Goal: Information Seeking & Learning: Learn about a topic

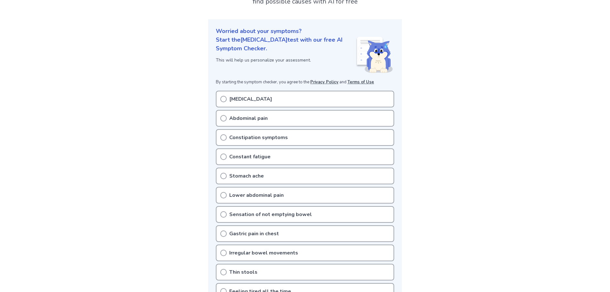
scroll to position [64, 0]
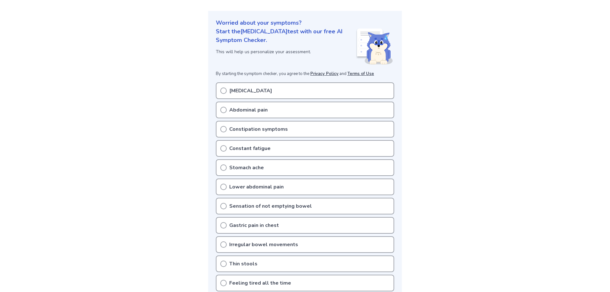
click at [224, 109] on icon at bounding box center [223, 110] width 6 height 6
click at [223, 110] on icon at bounding box center [223, 110] width 6 height 6
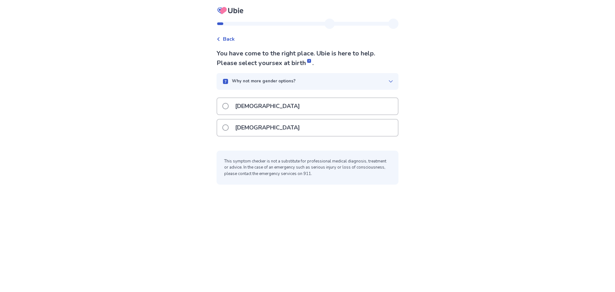
click at [229, 104] on span at bounding box center [225, 106] width 6 height 6
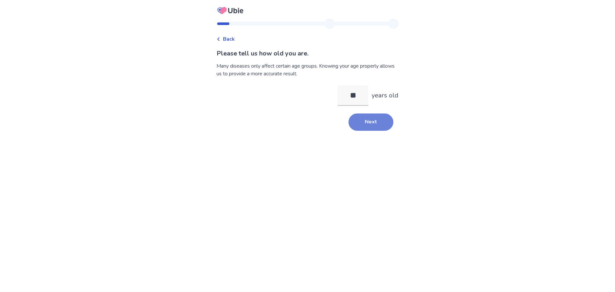
type input "**"
click at [360, 123] on button "Next" at bounding box center [370, 121] width 45 height 17
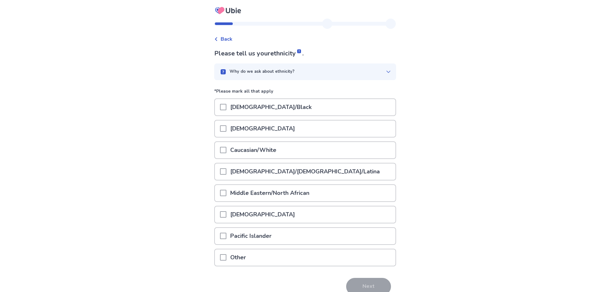
click at [226, 149] on span at bounding box center [223, 150] width 6 height 6
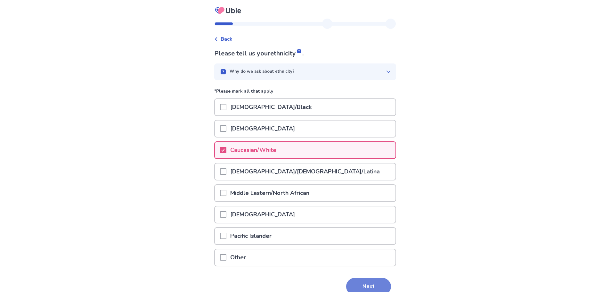
click at [369, 285] on button "Next" at bounding box center [368, 286] width 45 height 17
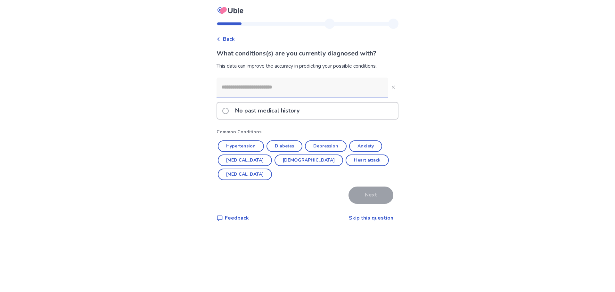
click at [229, 112] on span at bounding box center [225, 111] width 6 height 6
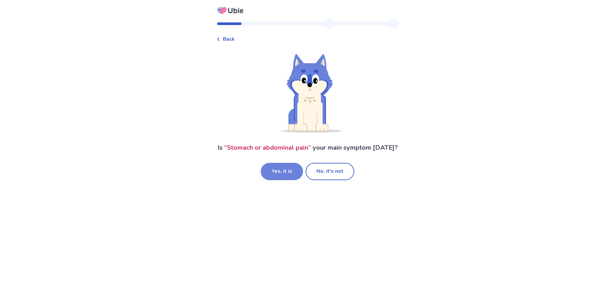
click at [283, 180] on button "Yes, it is" at bounding box center [282, 171] width 42 height 17
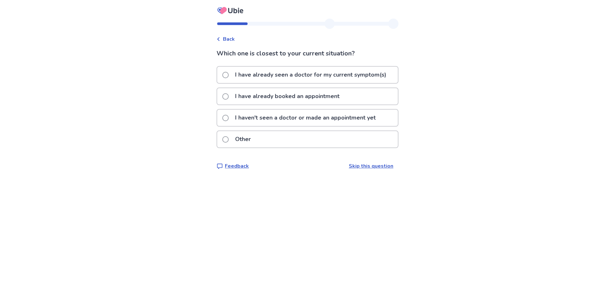
click at [229, 97] on span at bounding box center [225, 96] width 6 height 6
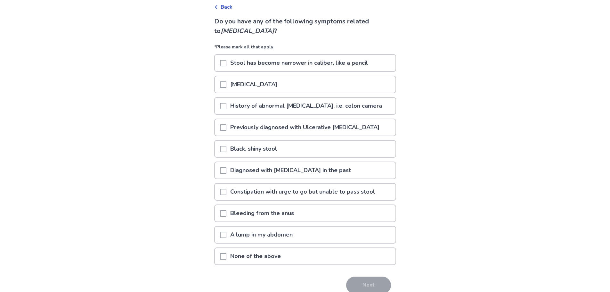
scroll to position [62, 0]
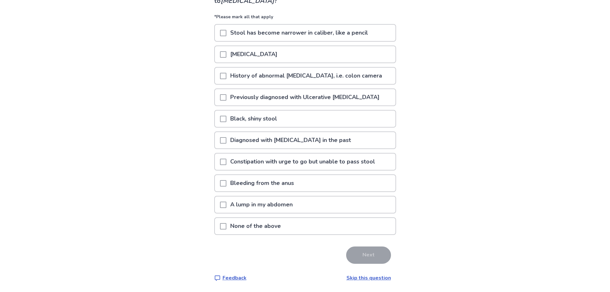
click at [226, 162] on span at bounding box center [223, 161] width 6 height 6
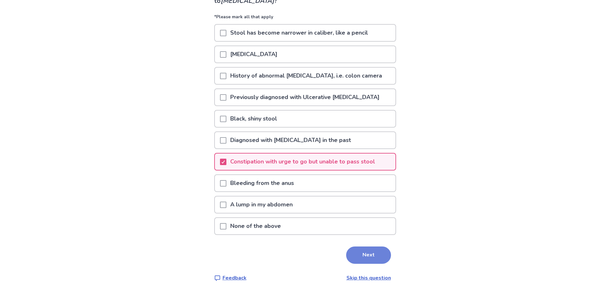
click at [365, 256] on button "Next" at bounding box center [368, 254] width 45 height 17
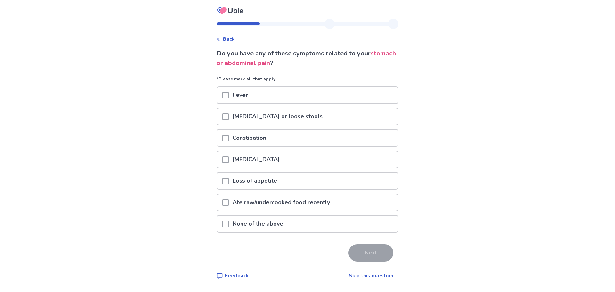
click at [229, 117] on span at bounding box center [225, 116] width 6 height 6
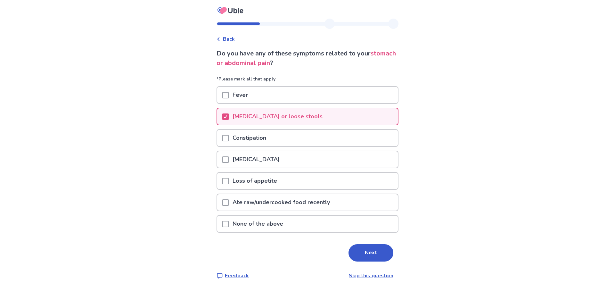
click at [229, 138] on span at bounding box center [225, 138] width 6 height 6
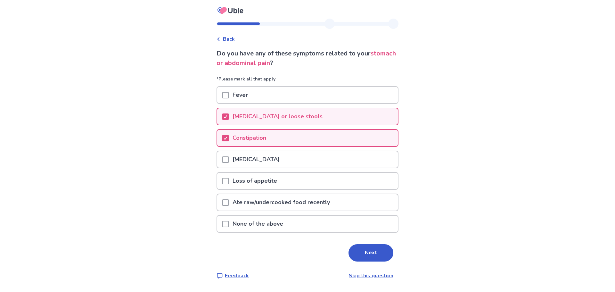
click at [226, 161] on span at bounding box center [225, 159] width 6 height 6
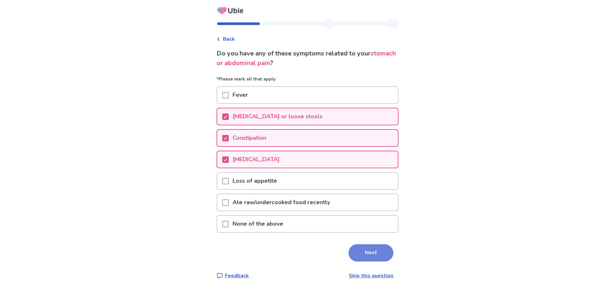
click at [364, 253] on button "Next" at bounding box center [370, 252] width 45 height 17
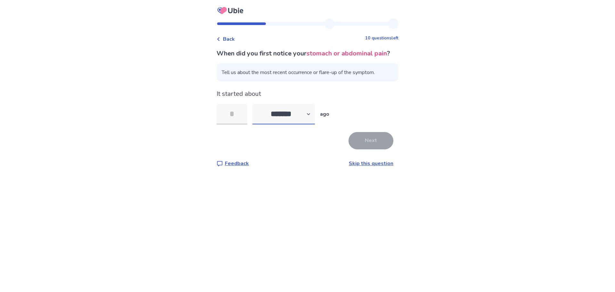
click at [312, 124] on select "******* ****** ******* ******** *******" at bounding box center [283, 114] width 62 height 20
select select "*"
click at [256, 113] on select "******* ****** ******* ******** *******" at bounding box center [283, 114] width 62 height 20
click at [234, 122] on input "tel" at bounding box center [231, 114] width 31 height 20
type input "*"
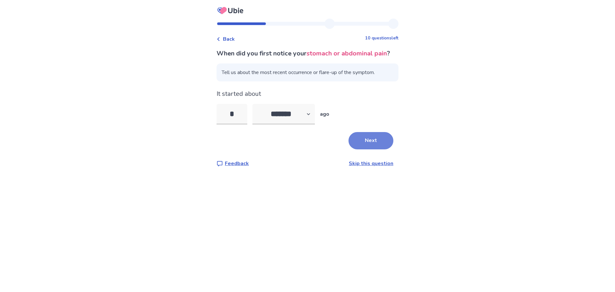
click at [362, 149] on button "Next" at bounding box center [370, 140] width 45 height 17
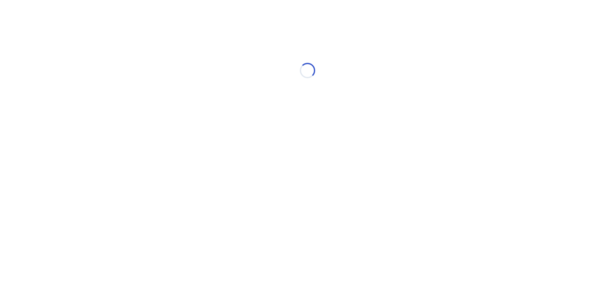
select select "*"
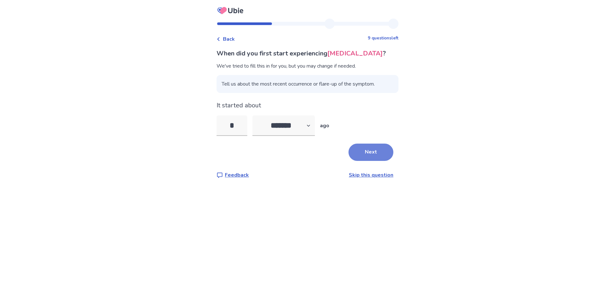
click at [365, 151] on button "Next" at bounding box center [370, 151] width 45 height 17
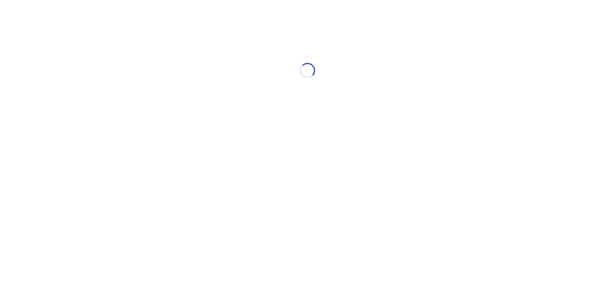
select select "*"
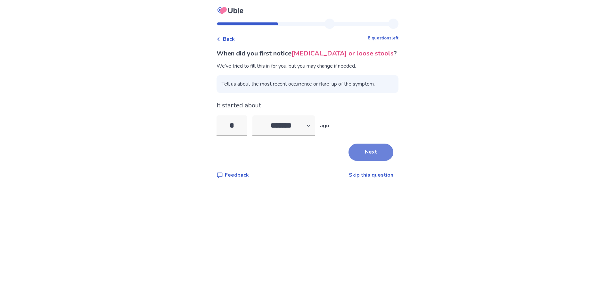
click at [364, 155] on button "Next" at bounding box center [370, 151] width 45 height 17
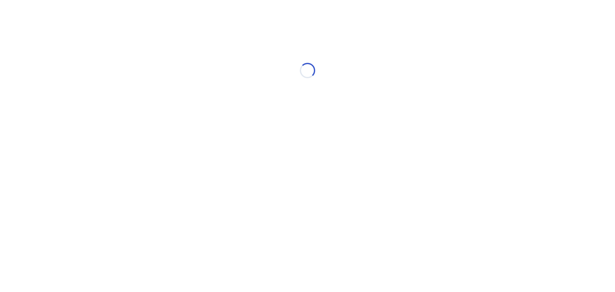
select select "*"
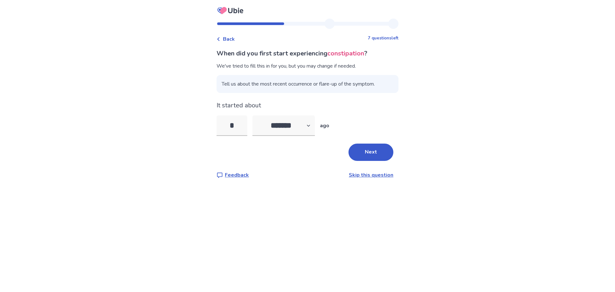
click at [364, 155] on button "Next" at bounding box center [370, 151] width 45 height 17
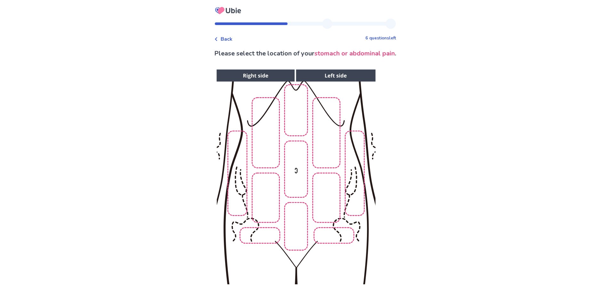
click at [293, 187] on img at bounding box center [295, 176] width 327 height 221
click at [239, 183] on img at bounding box center [295, 176] width 327 height 221
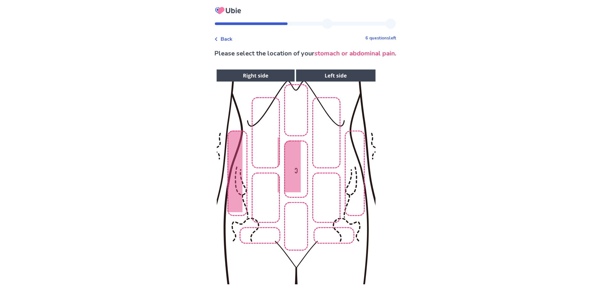
click at [360, 179] on img at bounding box center [295, 176] width 327 height 221
click at [265, 125] on img at bounding box center [295, 176] width 327 height 221
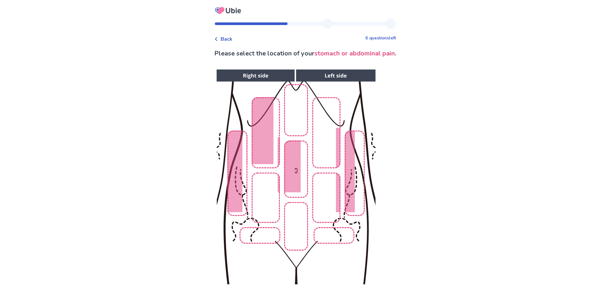
click at [328, 133] on img at bounding box center [295, 176] width 327 height 221
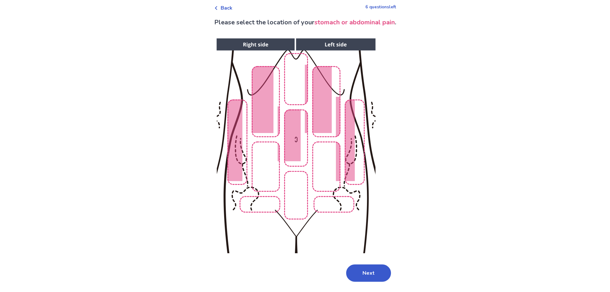
scroll to position [49, 0]
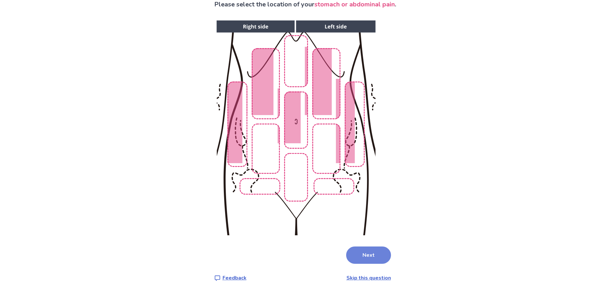
click at [369, 255] on button "Next" at bounding box center [368, 254] width 45 height 17
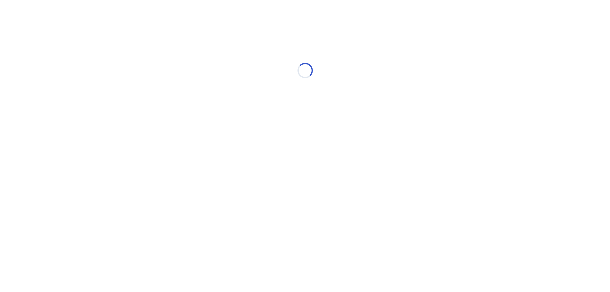
scroll to position [0, 0]
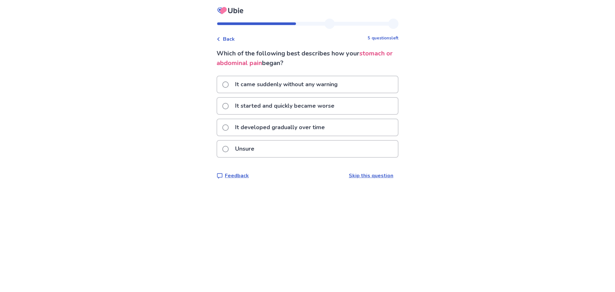
click at [229, 85] on span at bounding box center [225, 84] width 6 height 6
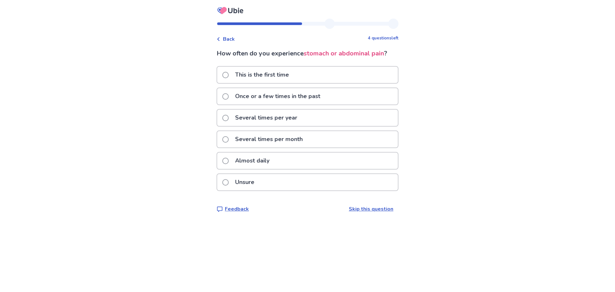
click at [229, 160] on span at bounding box center [225, 160] width 6 height 6
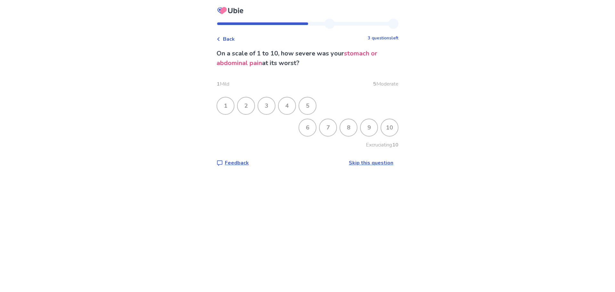
click at [290, 107] on div "4" at bounding box center [286, 105] width 17 height 17
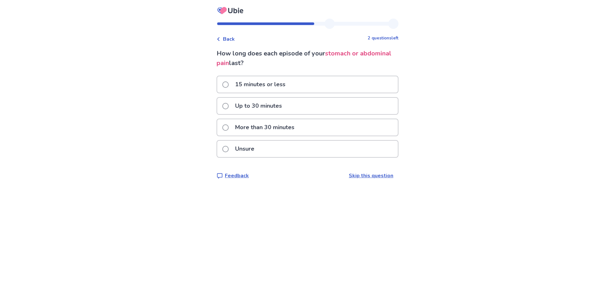
click at [229, 127] on span at bounding box center [225, 127] width 6 height 6
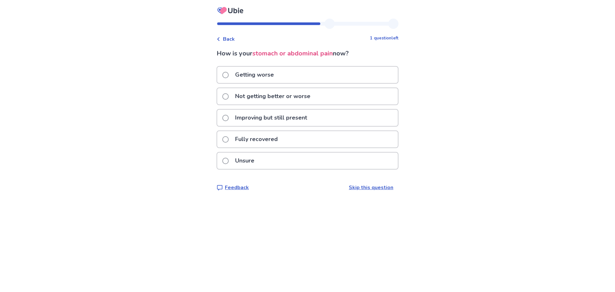
click at [229, 97] on span at bounding box center [225, 96] width 6 height 6
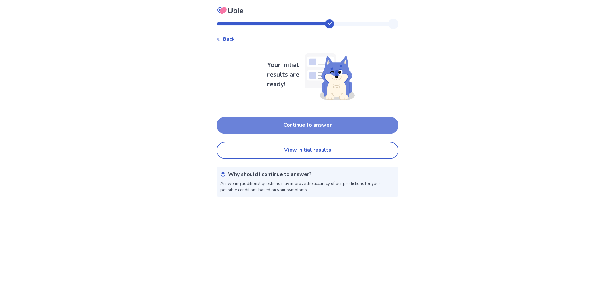
click at [324, 126] on button "Continue to answer" at bounding box center [307, 125] width 182 height 17
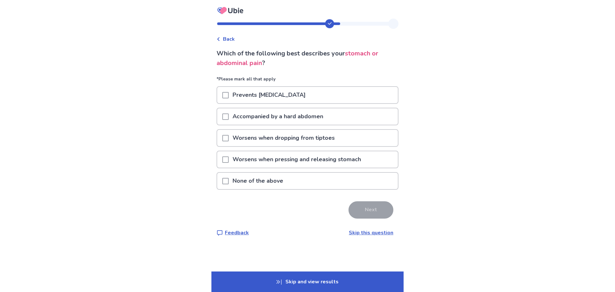
click at [229, 182] on span at bounding box center [225, 181] width 6 height 6
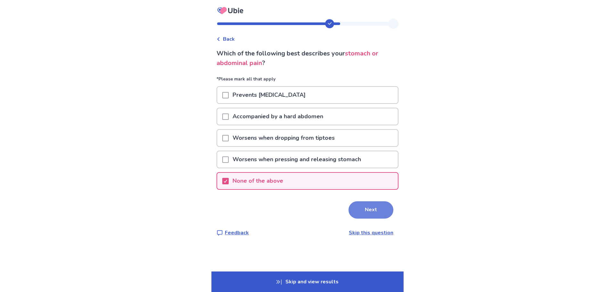
click at [371, 209] on button "Next" at bounding box center [370, 209] width 45 height 17
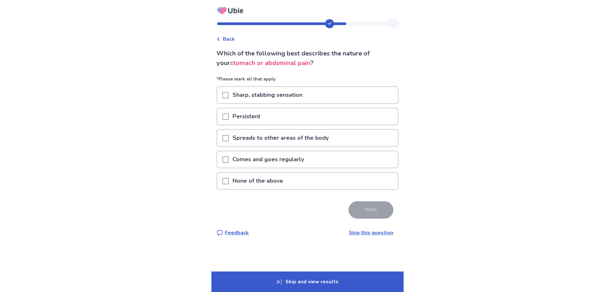
click at [229, 159] on span at bounding box center [225, 159] width 6 height 6
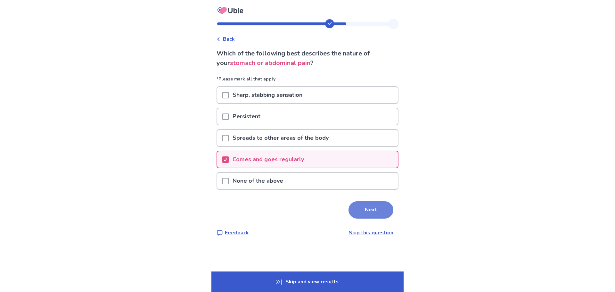
click at [369, 210] on button "Next" at bounding box center [370, 209] width 45 height 17
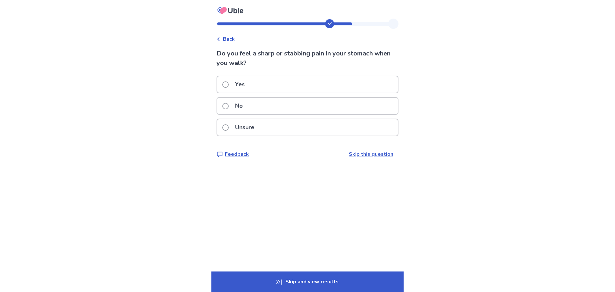
click at [229, 105] on span at bounding box center [225, 106] width 6 height 6
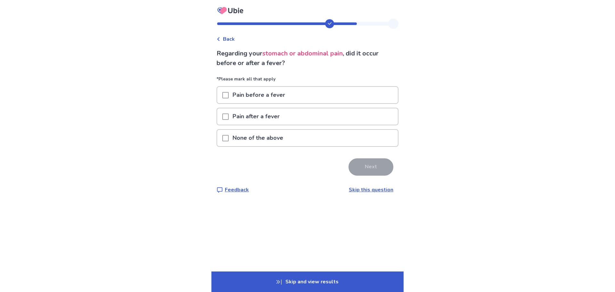
click at [229, 140] on span at bounding box center [225, 138] width 6 height 6
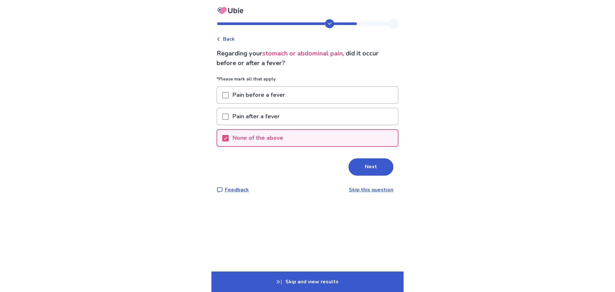
drag, startPoint x: 372, startPoint y: 171, endPoint x: 377, endPoint y: 170, distance: 5.5
click at [372, 170] on button "Next" at bounding box center [370, 166] width 45 height 17
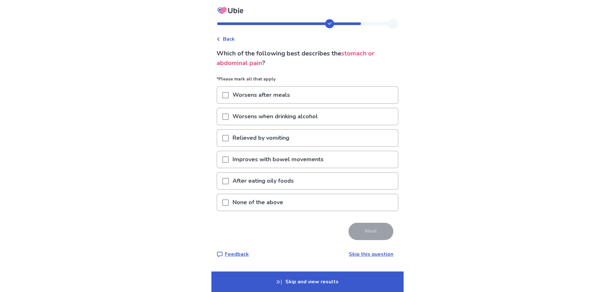
click at [229, 204] on span at bounding box center [225, 202] width 6 height 6
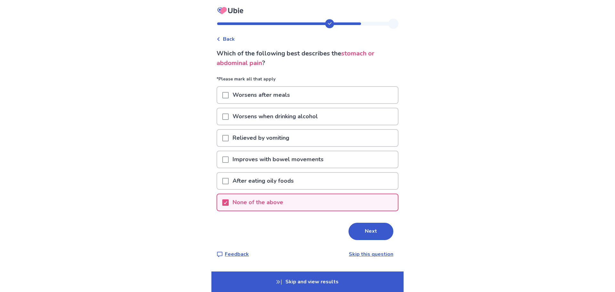
click at [229, 93] on span at bounding box center [225, 95] width 6 height 6
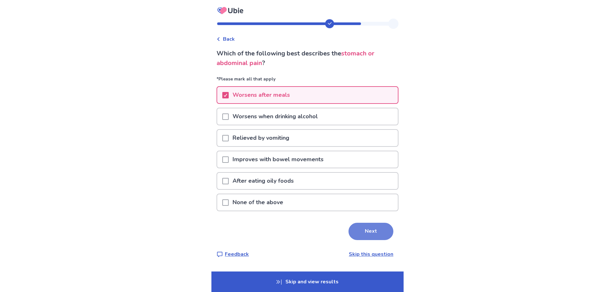
click at [375, 229] on button "Next" at bounding box center [370, 230] width 45 height 17
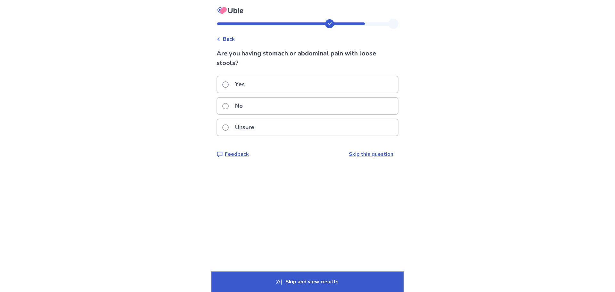
click at [227, 129] on span at bounding box center [225, 127] width 6 height 6
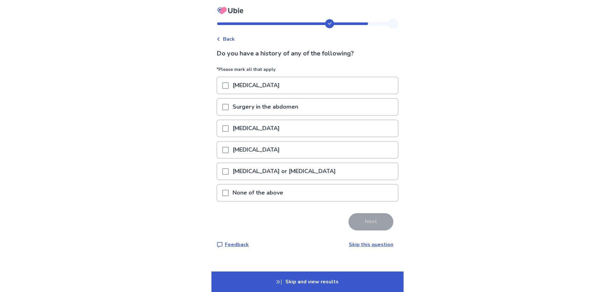
click at [229, 191] on span at bounding box center [225, 192] width 6 height 6
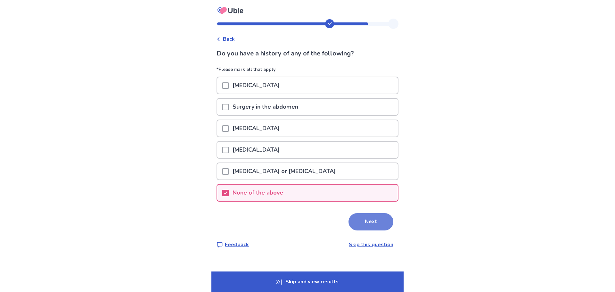
click at [372, 219] on button "Next" at bounding box center [370, 221] width 45 height 17
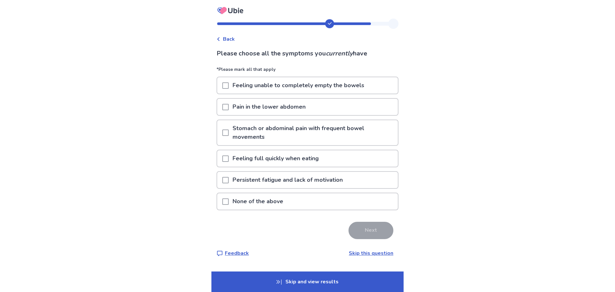
click at [227, 84] on span at bounding box center [225, 85] width 6 height 6
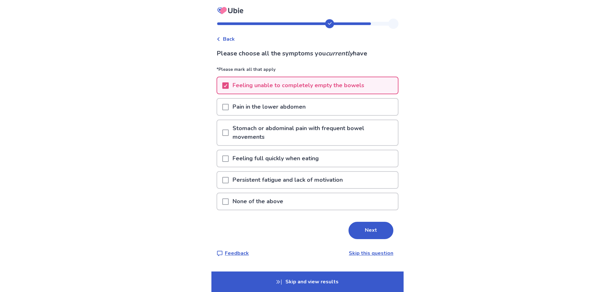
click at [229, 108] on span at bounding box center [225, 107] width 6 height 6
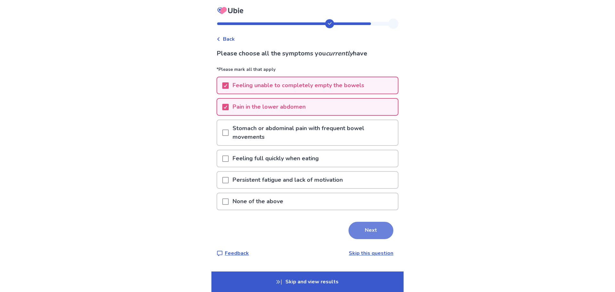
click at [375, 231] on button "Next" at bounding box center [370, 229] width 45 height 17
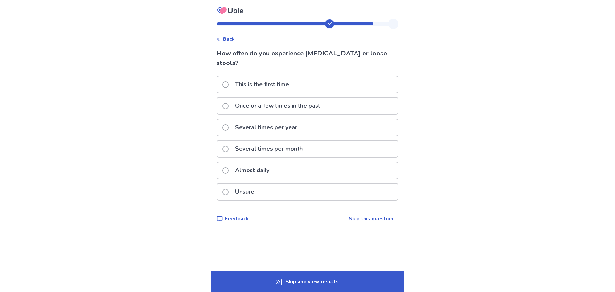
click at [228, 146] on span at bounding box center [225, 149] width 6 height 6
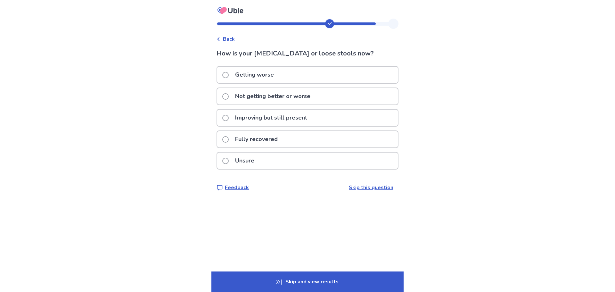
click at [228, 95] on span at bounding box center [225, 96] width 6 height 6
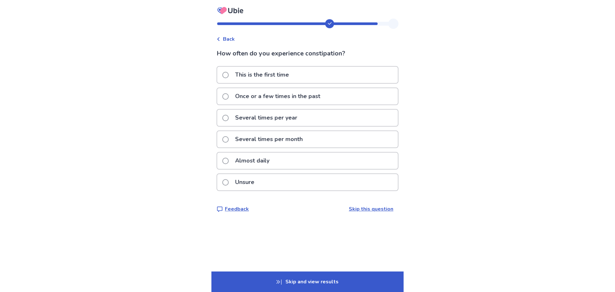
click at [229, 140] on span at bounding box center [225, 139] width 6 height 6
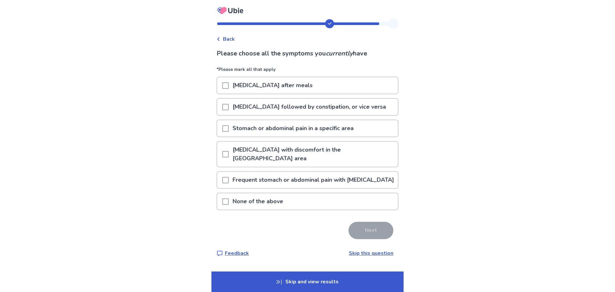
click at [228, 107] on span at bounding box center [225, 107] width 6 height 6
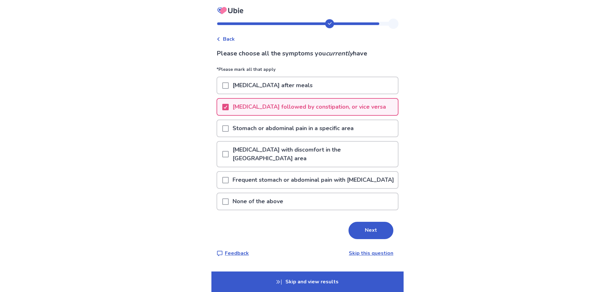
click at [229, 128] on span at bounding box center [225, 128] width 6 height 6
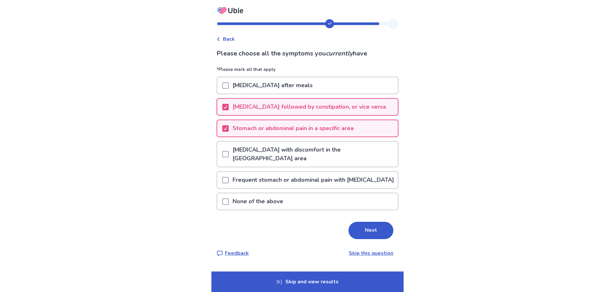
click at [229, 177] on span at bounding box center [225, 180] width 6 height 6
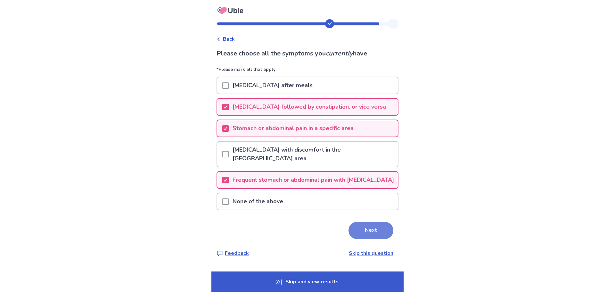
click at [361, 230] on button "Next" at bounding box center [370, 229] width 45 height 17
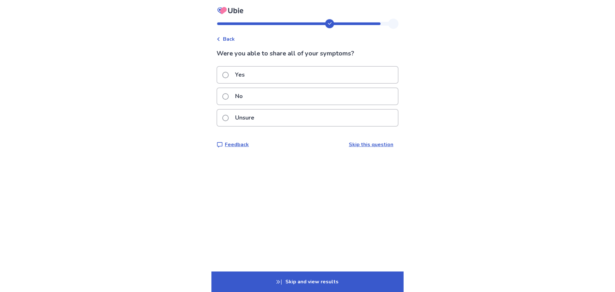
click at [228, 74] on span at bounding box center [225, 75] width 6 height 6
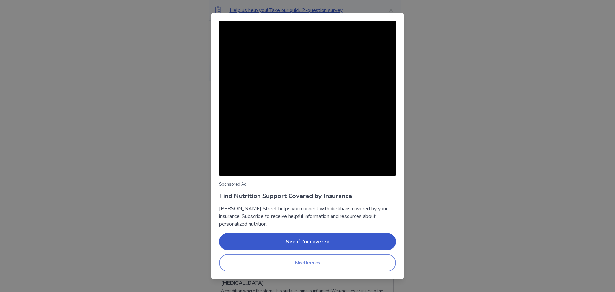
click at [322, 267] on button "No thanks" at bounding box center [307, 262] width 177 height 17
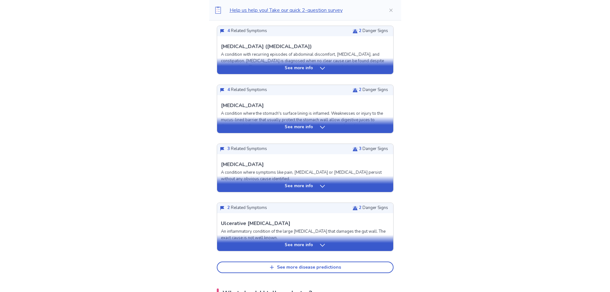
scroll to position [192, 0]
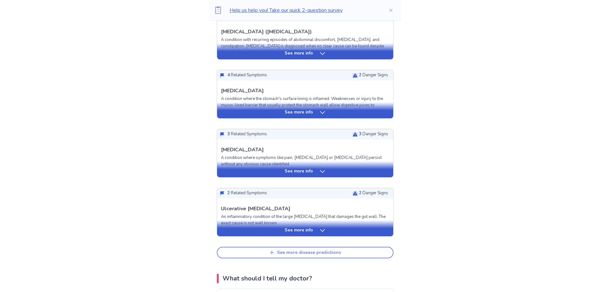
click at [347, 253] on button "See more disease predictions" at bounding box center [305, 252] width 177 height 12
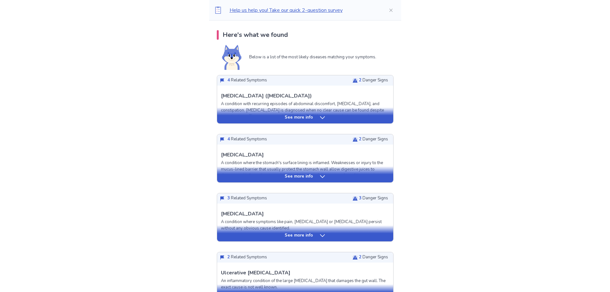
scroll to position [96, 0]
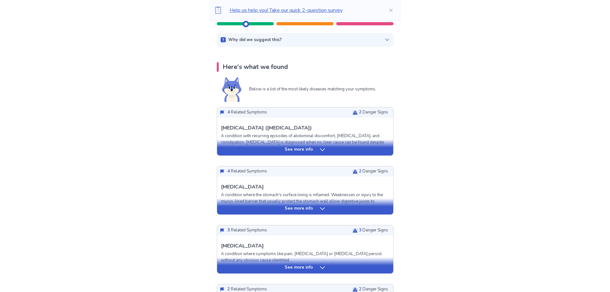
click at [322, 209] on icon at bounding box center [322, 208] width 6 height 6
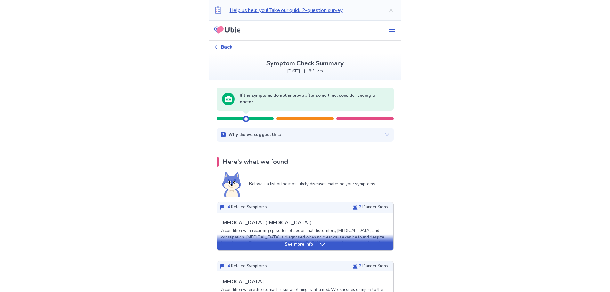
scroll to position [0, 0]
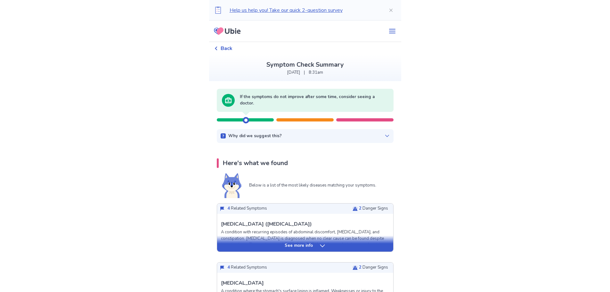
click at [234, 32] on icon at bounding box center [232, 30] width 4 height 5
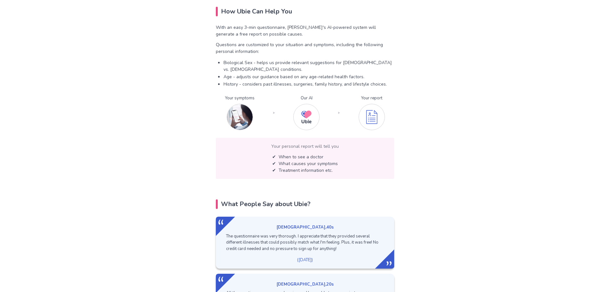
scroll to position [480, 0]
